Goal: Task Accomplishment & Management: Manage account settings

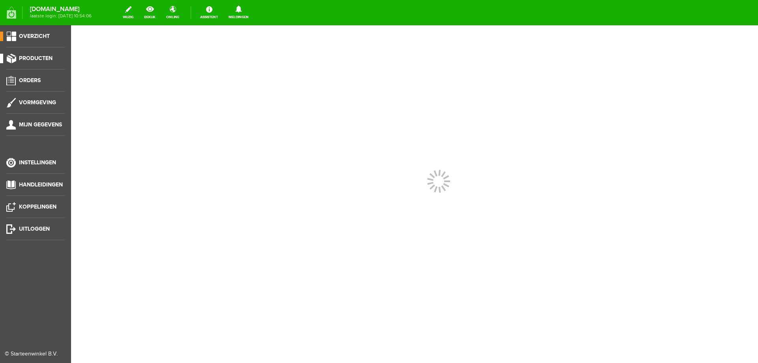
click at [47, 56] on span "Producten" at bounding box center [36, 58] width 34 height 7
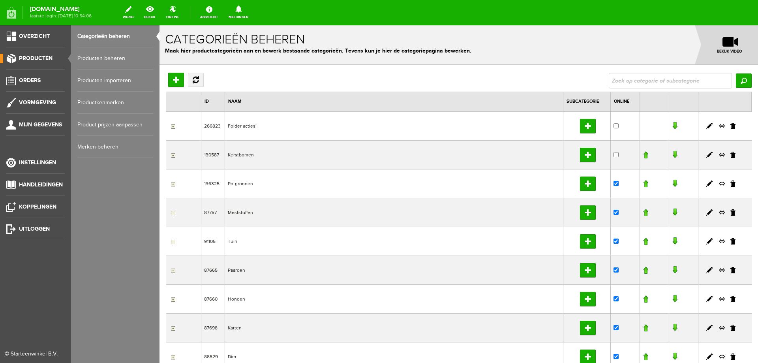
drag, startPoint x: 81, startPoint y: 58, endPoint x: 88, endPoint y: 60, distance: 8.0
click at [81, 58] on link "Producten beheren" at bounding box center [115, 58] width 76 height 22
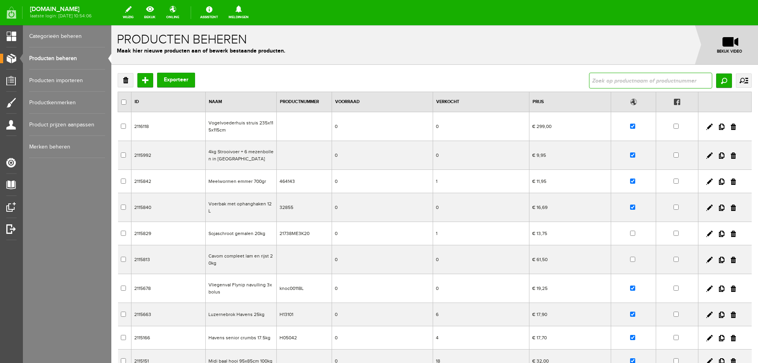
click at [639, 77] on input "text" at bounding box center [650, 81] width 123 height 16
type input "silo"
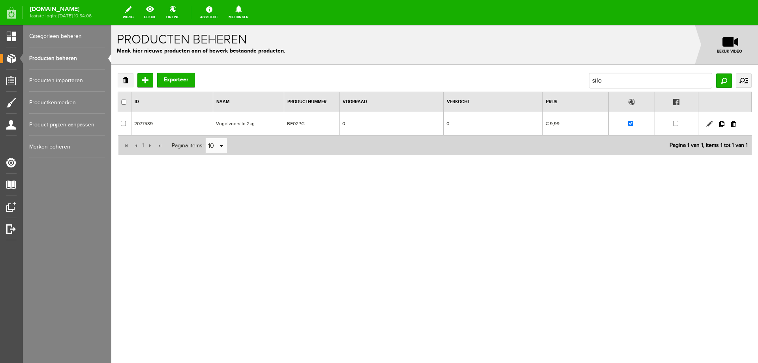
click at [707, 125] on link at bounding box center [710, 124] width 6 height 6
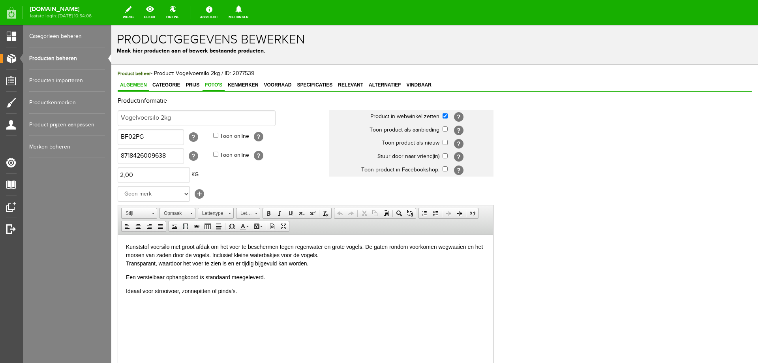
click at [214, 86] on span "Foto's" at bounding box center [214, 85] width 22 height 6
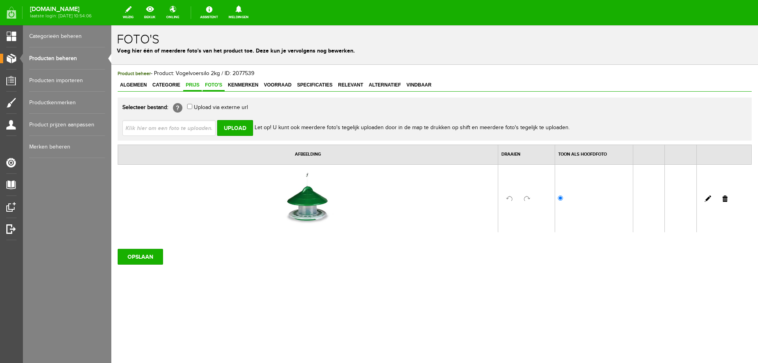
click at [191, 86] on span "Prijs" at bounding box center [192, 85] width 19 height 6
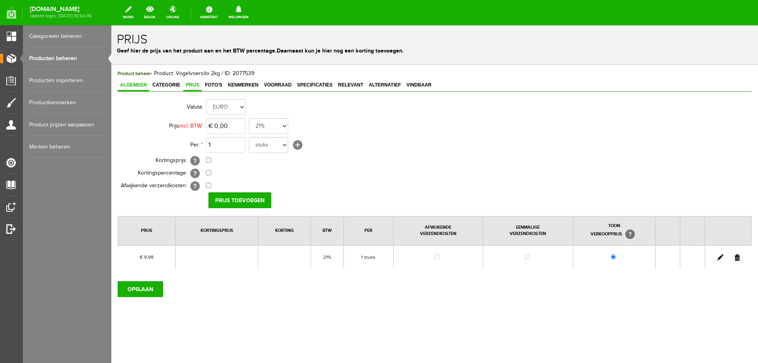
click at [130, 85] on span "Algemeen" at bounding box center [134, 85] width 32 height 6
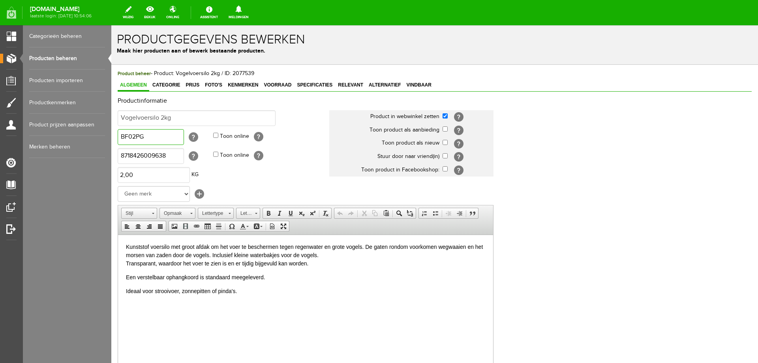
click at [158, 137] on input "BF02PG" at bounding box center [151, 137] width 66 height 16
click at [191, 86] on span "Prijs" at bounding box center [192, 85] width 19 height 6
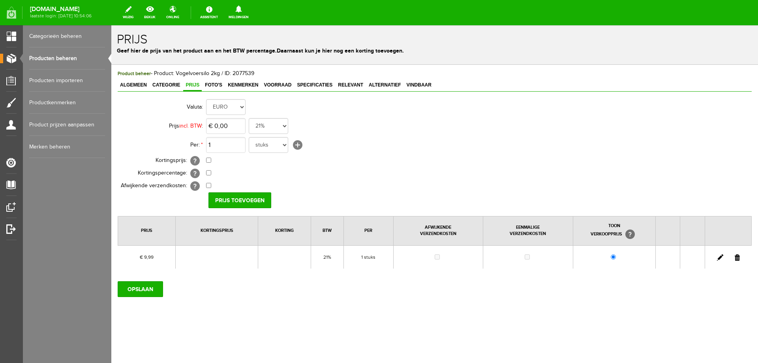
click at [720, 258] on link at bounding box center [720, 257] width 6 height 6
click at [242, 125] on input "9,99" at bounding box center [225, 126] width 39 height 16
type input "€ 11,99"
click at [237, 201] on input "[PERSON_NAME]" at bounding box center [237, 200] width 57 height 16
click at [141, 291] on input "OPSLAAN" at bounding box center [140, 289] width 45 height 16
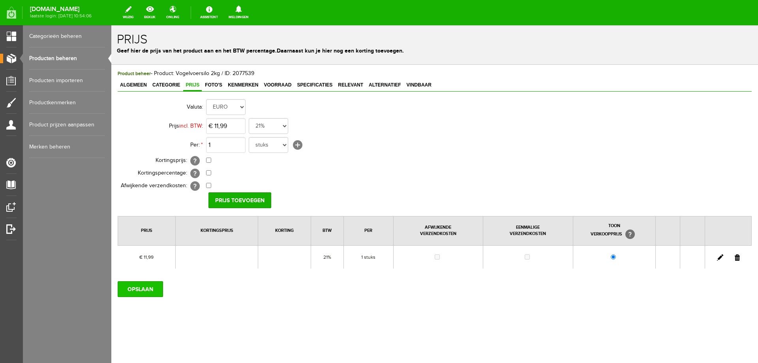
click at [157, 286] on input "OPSLAAN" at bounding box center [140, 289] width 45 height 16
click at [160, 15] on link "bekijk" at bounding box center [149, 12] width 21 height 17
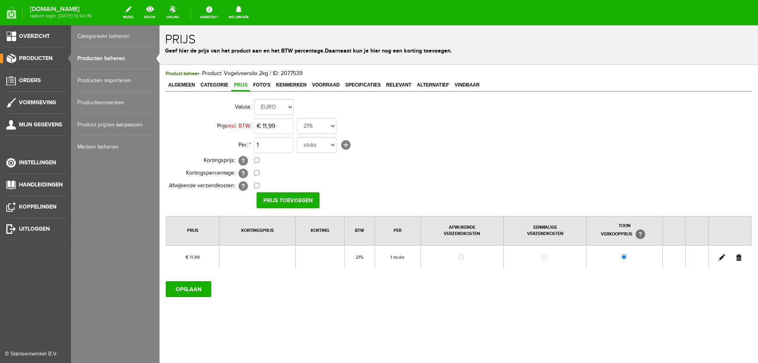
click at [41, 57] on span "Producten" at bounding box center [36, 58] width 34 height 7
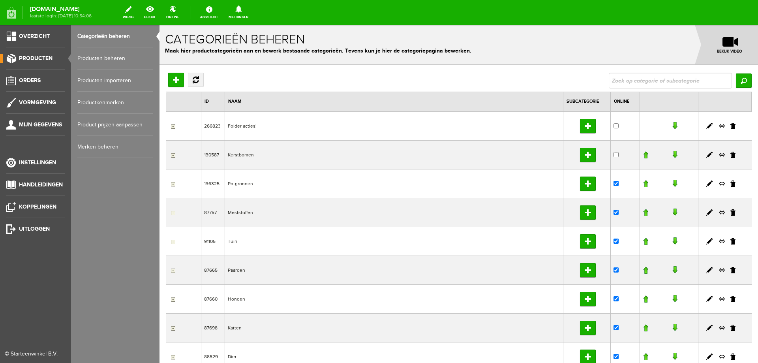
click at [115, 56] on link "Producten beheren" at bounding box center [115, 58] width 76 height 22
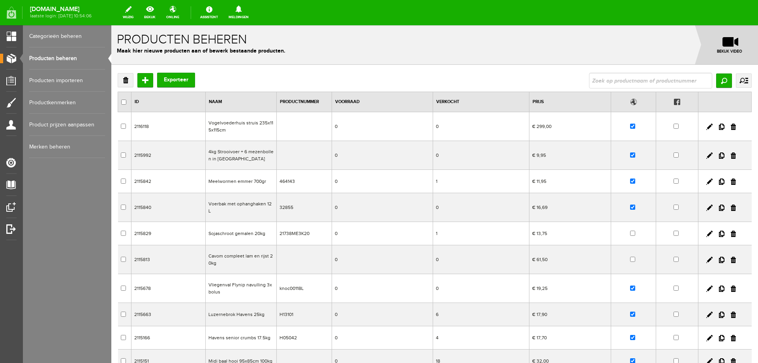
click at [620, 83] on input "text" at bounding box center [650, 81] width 123 height 16
type input "[PERSON_NAME]"
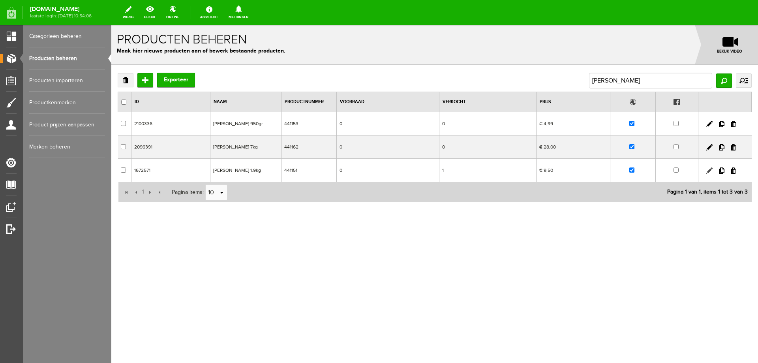
click at [709, 169] on link at bounding box center [710, 170] width 6 height 6
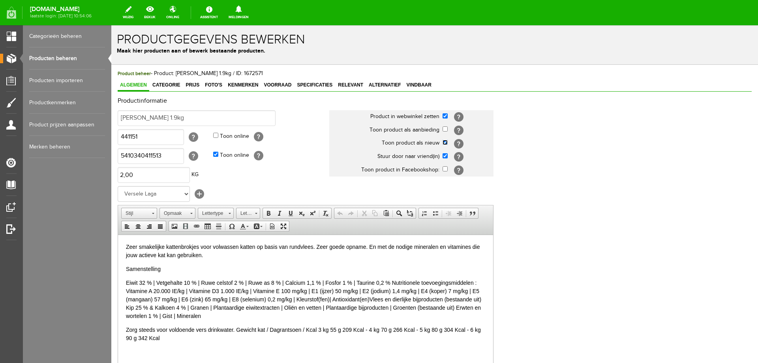
click at [447, 143] on input "checkbox" at bounding box center [445, 142] width 5 height 5
checkbox input "false"
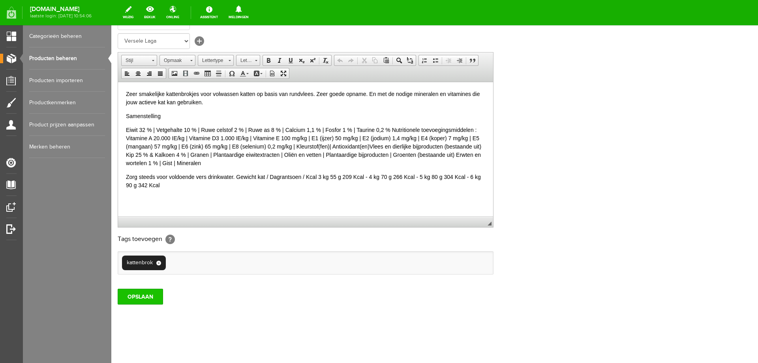
click at [148, 297] on input "OPSLAAN" at bounding box center [140, 297] width 45 height 16
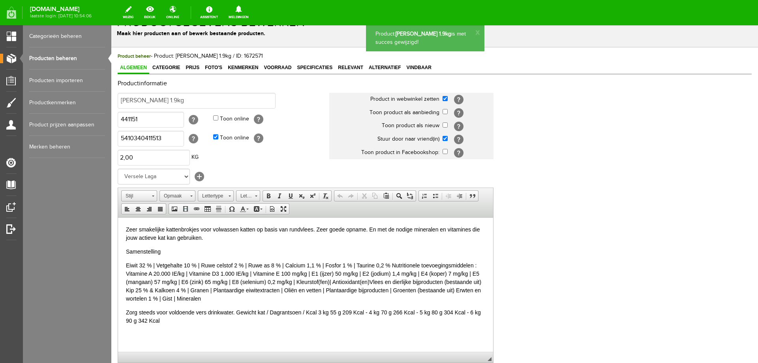
scroll to position [0, 0]
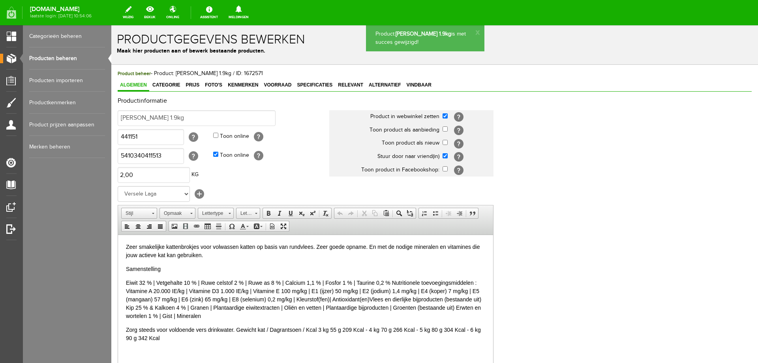
click at [43, 58] on link "Producten beheren" at bounding box center [67, 58] width 76 height 22
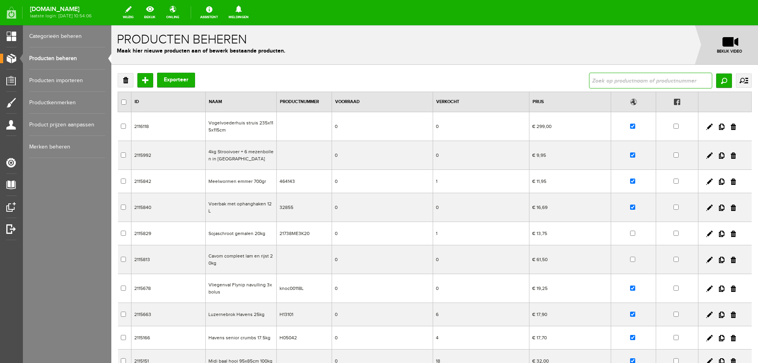
click at [620, 76] on input "text" at bounding box center [650, 81] width 123 height 16
type input "himal"
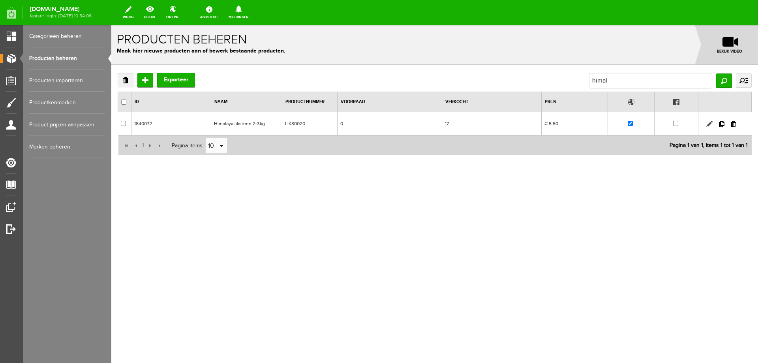
click at [711, 124] on link at bounding box center [710, 124] width 6 height 6
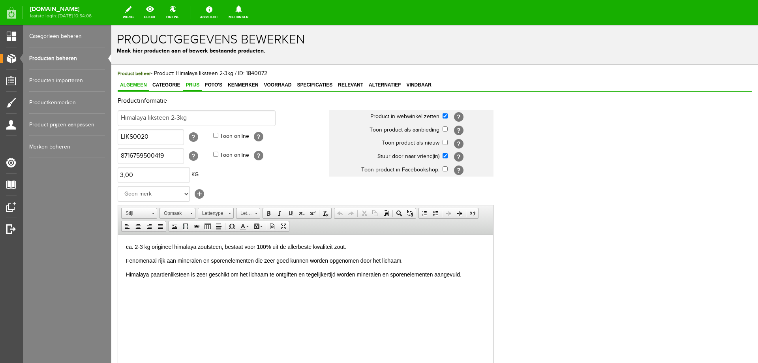
click at [194, 86] on span "Prijs" at bounding box center [192, 85] width 19 height 6
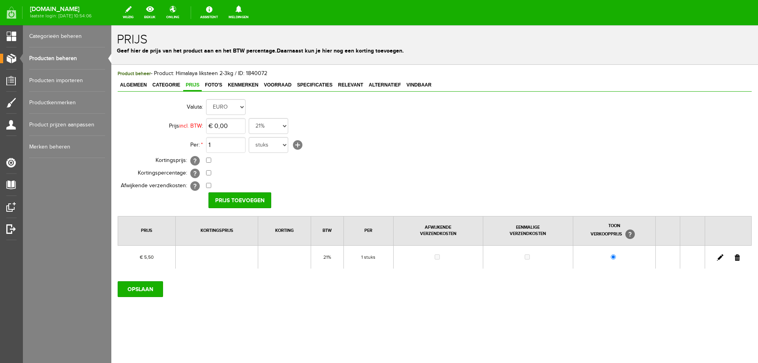
click at [720, 259] on link at bounding box center [720, 257] width 6 height 6
click at [210, 162] on input "checkbox" at bounding box center [208, 160] width 5 height 5
checkbox input "true"
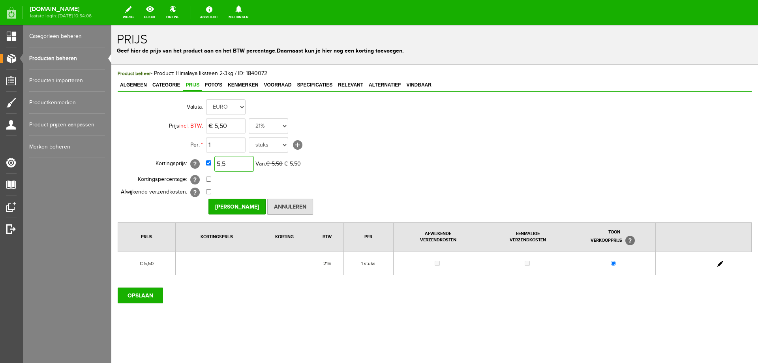
click at [218, 165] on input "5,5" at bounding box center [233, 164] width 39 height 16
type input "€ 4,50"
click at [224, 207] on input "[PERSON_NAME]" at bounding box center [237, 207] width 57 height 16
click at [146, 296] on input "OPSLAAN" at bounding box center [140, 296] width 45 height 16
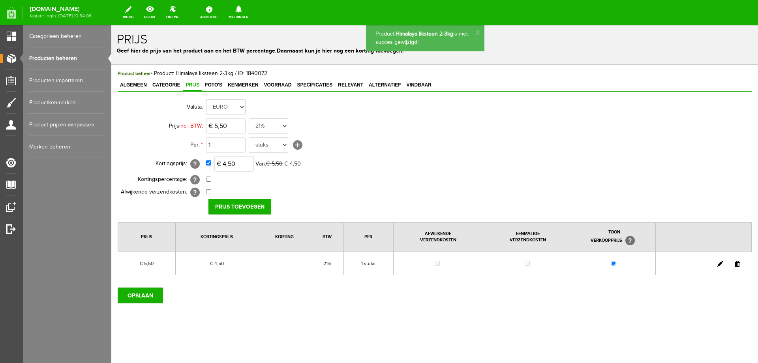
click at [132, 85] on span "Algemeen" at bounding box center [134, 85] width 32 height 6
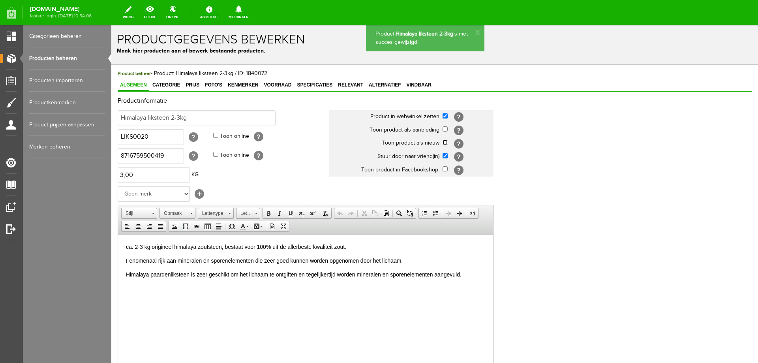
click at [445, 144] on input "checkbox" at bounding box center [445, 142] width 5 height 5
checkbox input "true"
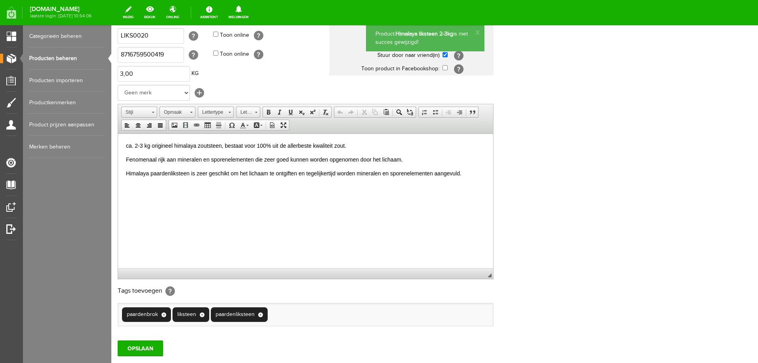
scroll to position [153, 0]
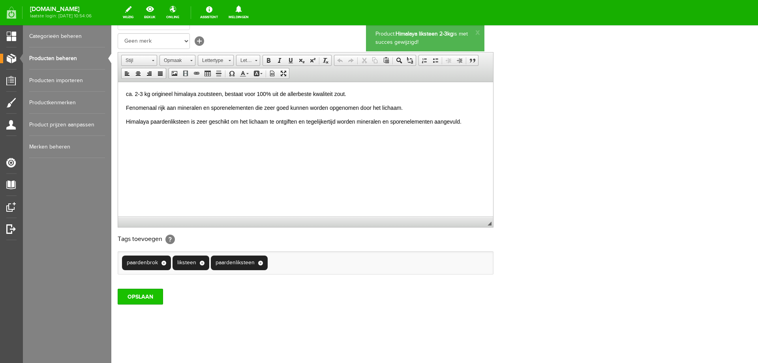
click at [139, 294] on input "OPSLAAN" at bounding box center [140, 297] width 45 height 16
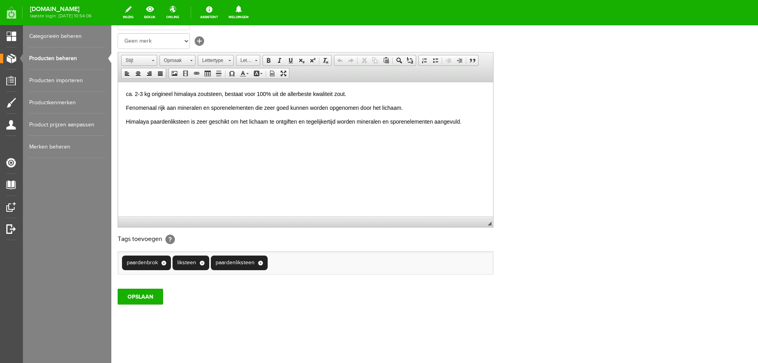
click at [39, 61] on link "Producten beheren" at bounding box center [67, 58] width 76 height 22
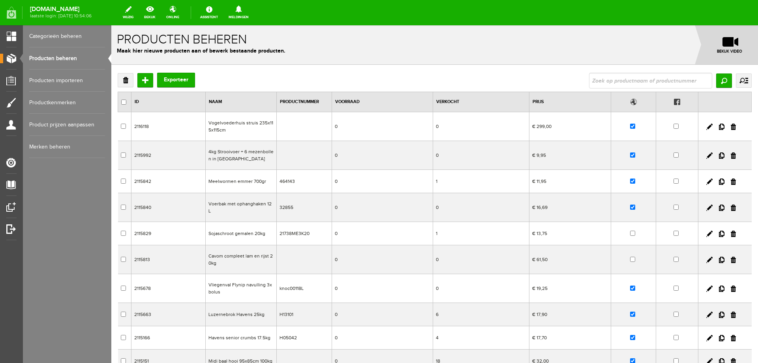
drag, startPoint x: 615, startPoint y: 81, endPoint x: 607, endPoint y: 78, distance: 8.4
click at [615, 81] on input "text" at bounding box center [650, 81] width 123 height 16
type input "4kg strooivoer"
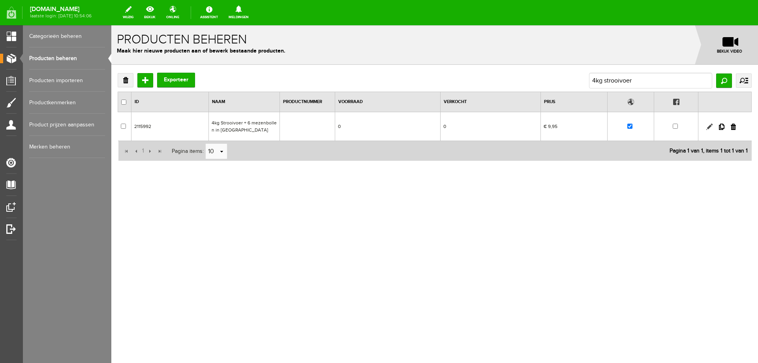
click at [709, 127] on link at bounding box center [710, 127] width 6 height 6
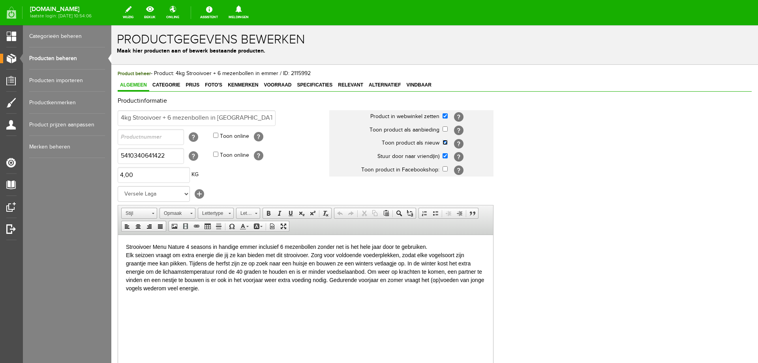
click at [447, 143] on input "checkbox" at bounding box center [445, 142] width 5 height 5
checkbox input "false"
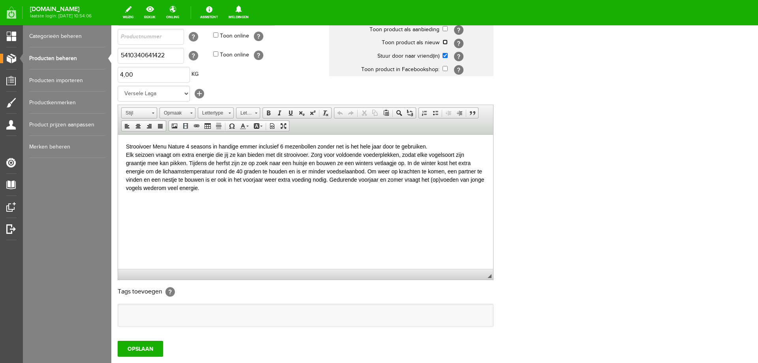
scroll to position [152, 0]
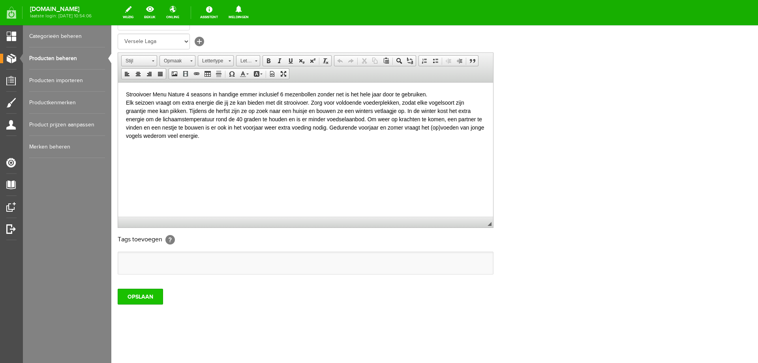
click at [161, 301] on input "OPSLAAN" at bounding box center [140, 297] width 45 height 16
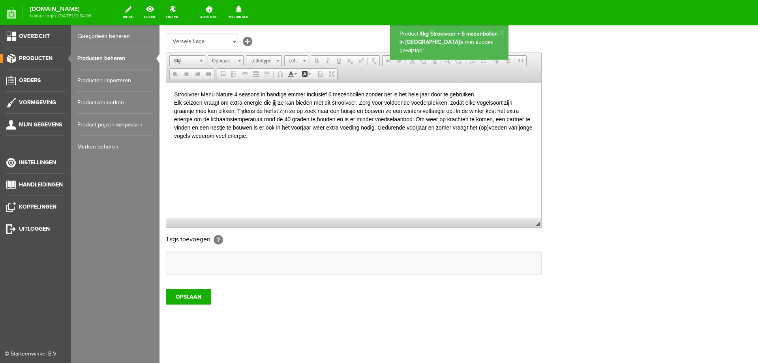
scroll to position [0, 0]
click at [89, 57] on link "Producten beheren" at bounding box center [115, 58] width 76 height 22
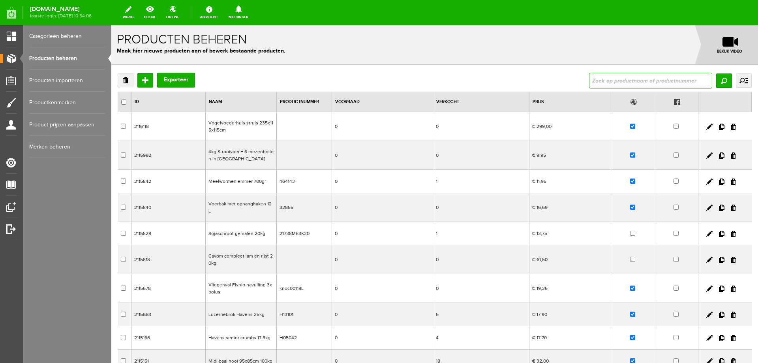
click at [617, 83] on input "text" at bounding box center [650, 81] width 123 height 16
type input "midi"
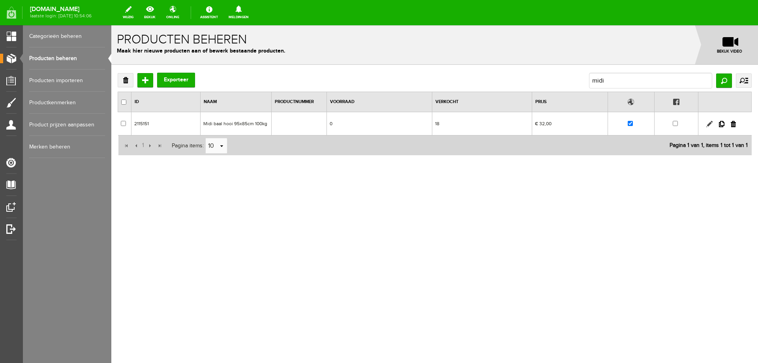
click at [709, 124] on link at bounding box center [710, 124] width 6 height 6
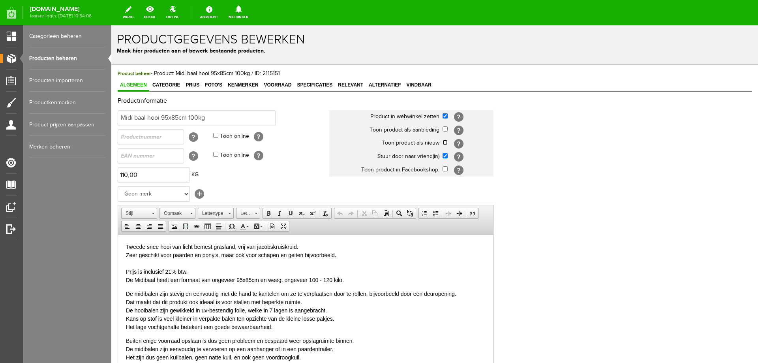
click at [445, 143] on input "checkbox" at bounding box center [445, 142] width 5 height 5
checkbox input "true"
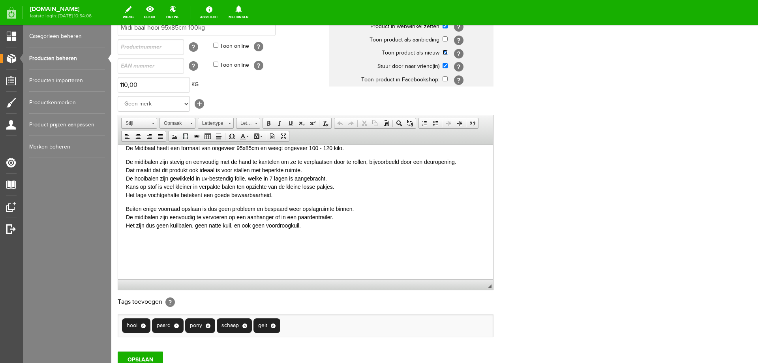
scroll to position [153, 0]
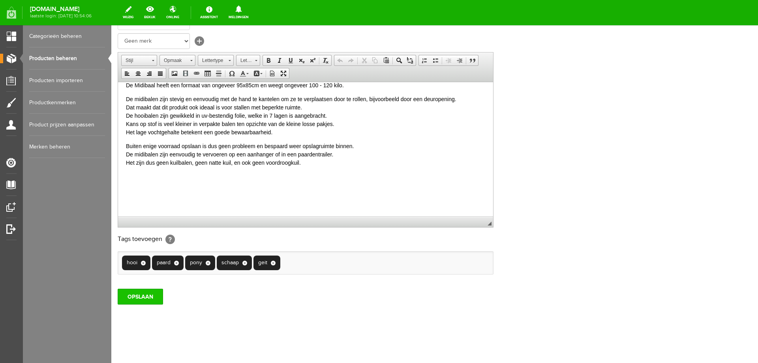
click at [157, 297] on input "OPSLAAN" at bounding box center [140, 297] width 45 height 16
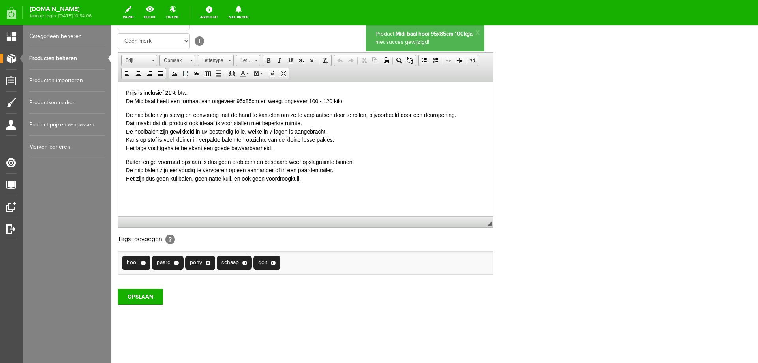
scroll to position [42, 0]
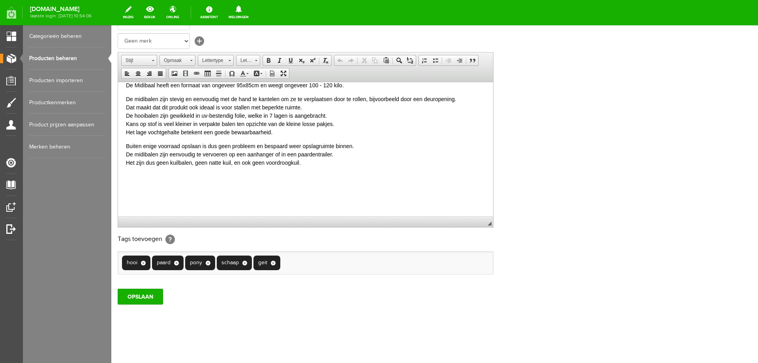
click at [127, 164] on p "Buiten enige voorraad opslaan is dus geen probleem en bespaard weer opslagruimt…" at bounding box center [305, 154] width 359 height 25
click at [139, 298] on input "OPSLAAN" at bounding box center [140, 297] width 45 height 16
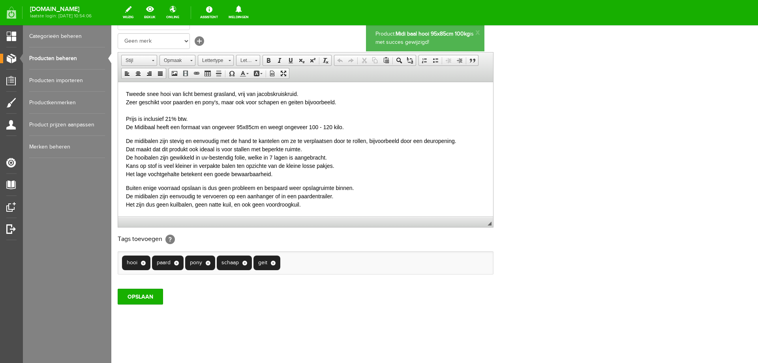
scroll to position [0, 0]
